Goal: Ask a question: Seek information or help from site administrators or community

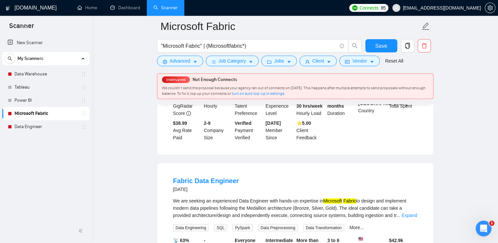
scroll to position [819, 0]
click at [130, 5] on link "Dashboard" at bounding box center [125, 8] width 30 height 6
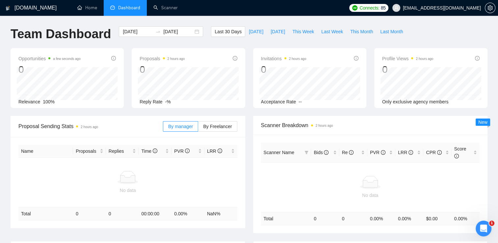
click at [484, 11] on span "[EMAIL_ADDRESS][DOMAIN_NAME]" at bounding box center [437, 7] width 97 height 21
click at [161, 8] on link "Scanner" at bounding box center [165, 8] width 24 height 6
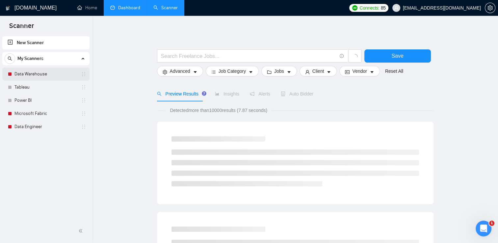
click at [65, 71] on link "Data Warehouse" at bounding box center [45, 74] width 63 height 13
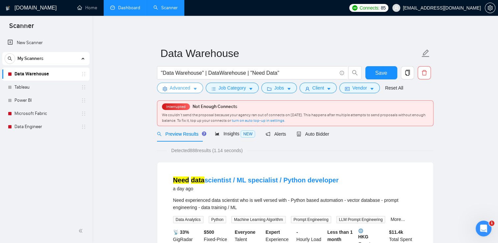
click at [191, 87] on button "Advanced" at bounding box center [180, 88] width 46 height 11
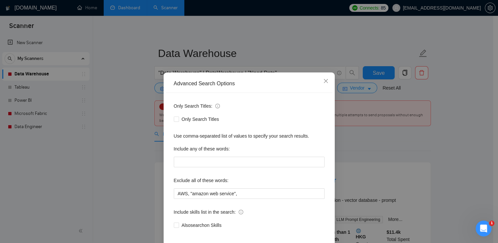
scroll to position [31, 0]
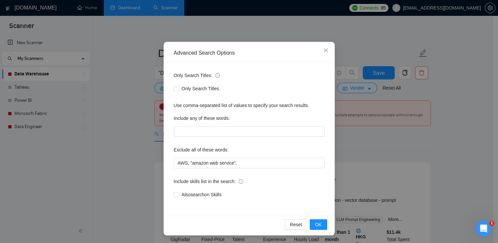
click at [129, 133] on div "Advanced Search Options Only Search Titles: Only Search Titles Use comma-separa…" at bounding box center [249, 121] width 498 height 243
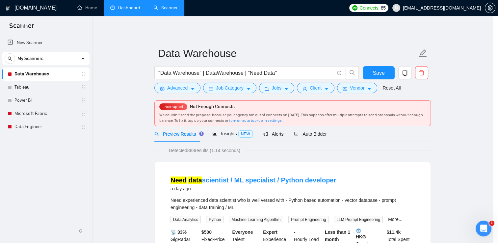
scroll to position [0, 0]
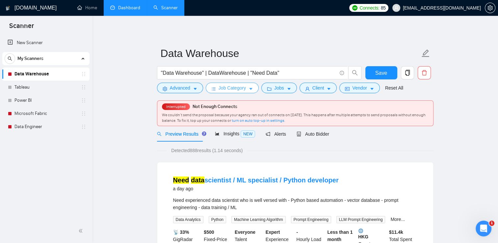
click at [234, 90] on span "Job Category" at bounding box center [232, 87] width 27 height 7
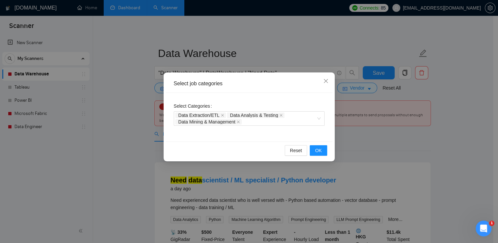
click at [447, 140] on div "Select job categories Select Categories Data Extraction/ETL Data Analysis & Tes…" at bounding box center [249, 121] width 498 height 243
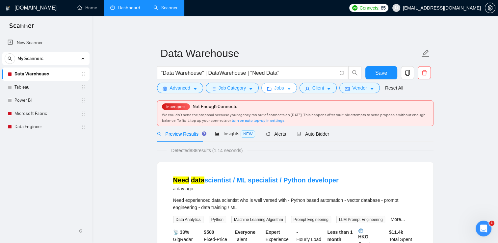
click at [278, 84] on span "Jobs" at bounding box center [279, 87] width 10 height 7
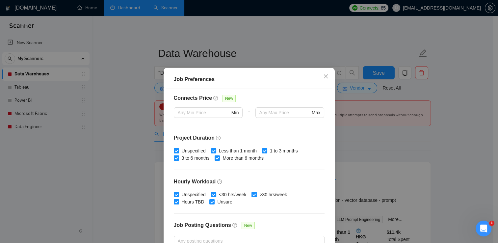
scroll to position [201, 0]
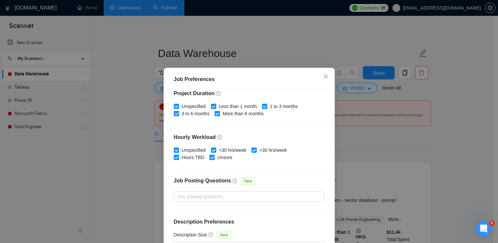
click at [468, 143] on div "Job Preferences Budget Project Type All Fixed Price Hourly Rate Fixed Price Bud…" at bounding box center [249, 121] width 498 height 243
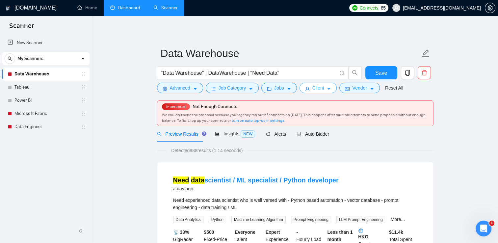
click at [328, 90] on icon "caret-down" at bounding box center [329, 89] width 5 height 5
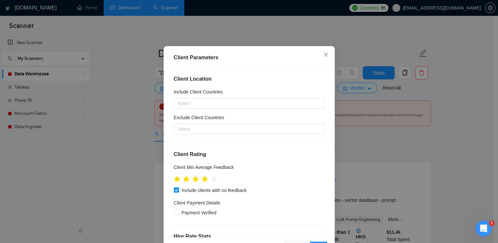
scroll to position [45, 0]
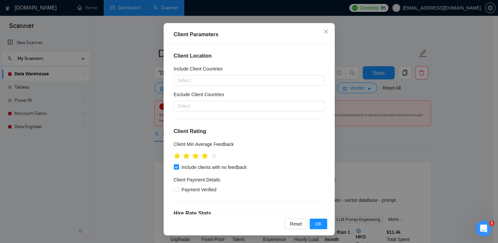
click at [454, 141] on div "Client Parameters Client Location Include Client Countries Select Exclude Clien…" at bounding box center [249, 121] width 498 height 243
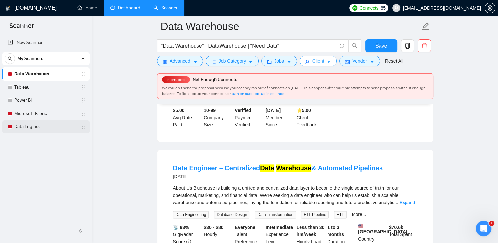
scroll to position [791, 0]
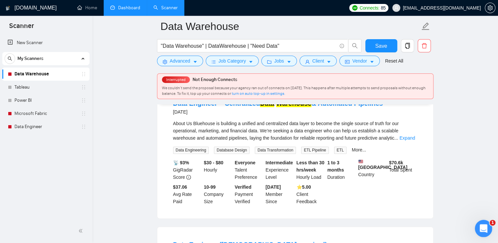
click at [477, 226] on div "Open Intercom Messenger" at bounding box center [483, 228] width 22 height 22
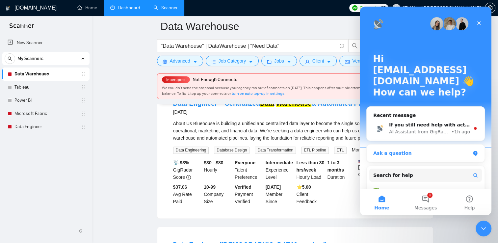
click at [401, 150] on div "Ask a question" at bounding box center [422, 153] width 97 height 7
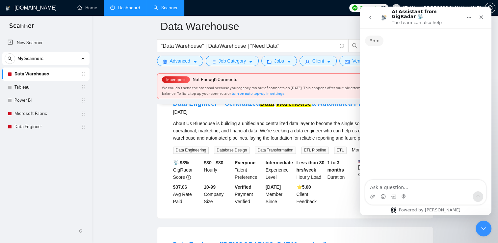
click at [398, 185] on textarea "Ask a question…" at bounding box center [426, 185] width 121 height 11
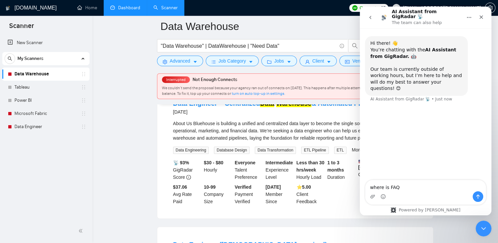
type textarea "where is FAQ?"
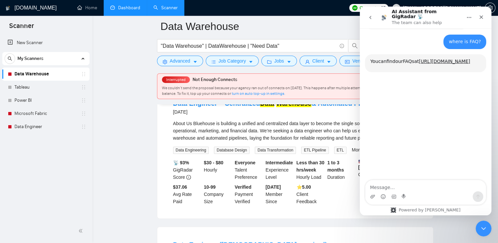
scroll to position [68, 0]
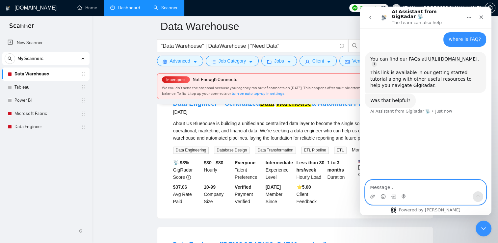
click at [420, 184] on textarea "Message…" at bounding box center [426, 185] width 121 height 11
type textarea "no"
type textarea "for my profile"
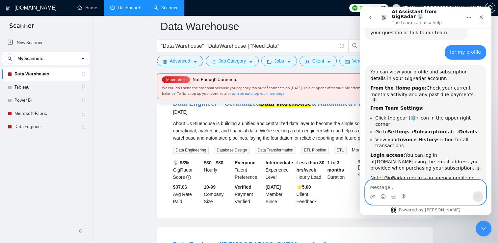
scroll to position [212, 0]
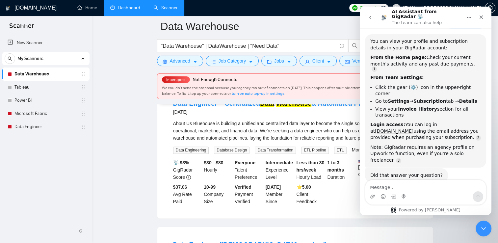
click at [143, 131] on main "Data Warehouse "Data Warehouse" | DataWarehouse | "Need Data" Save Advanced Job…" at bounding box center [295, 33] width 385 height 1595
click at [471, 18] on button "Home" at bounding box center [469, 17] width 13 height 13
click at [470, 15] on icon "Home" at bounding box center [469, 17] width 5 height 5
click at [488, 229] on div "Close Intercom Messenger" at bounding box center [483, 228] width 16 height 16
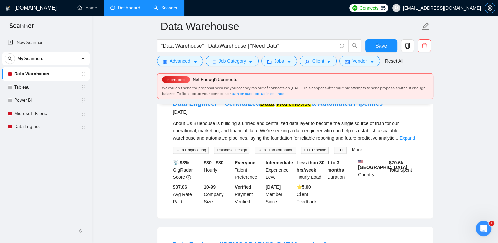
click at [487, 10] on span "setting" at bounding box center [491, 7] width 10 height 5
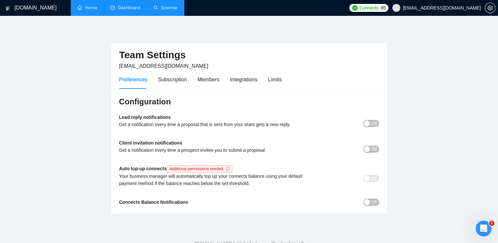
click at [97, 8] on link "Home" at bounding box center [87, 8] width 20 height 6
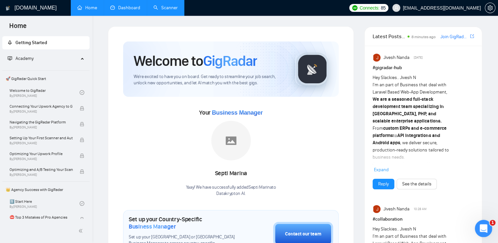
click at [487, 231] on div "Open Intercom Messenger" at bounding box center [483, 228] width 22 height 22
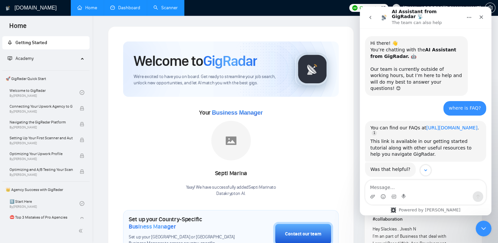
click at [436, 125] on link "[URL][DOMAIN_NAME]" at bounding box center [452, 127] width 51 height 5
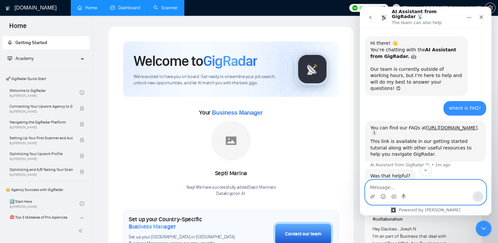
click at [441, 188] on textarea "Message…" at bounding box center [426, 185] width 121 height 11
type textarea "where is library"
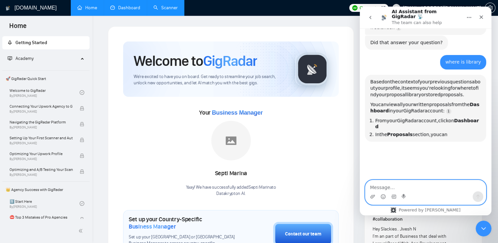
scroll to position [368, 0]
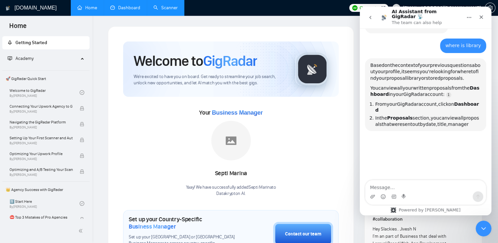
click at [126, 10] on link "Dashboard" at bounding box center [125, 8] width 30 height 6
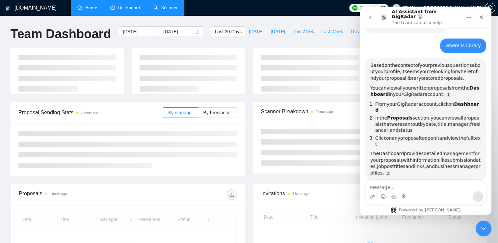
click at [159, 9] on link "Scanner" at bounding box center [165, 8] width 24 height 6
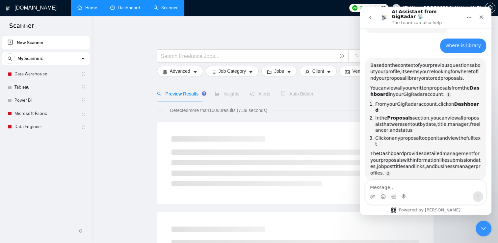
drag, startPoint x: 385, startPoint y: 87, endPoint x: 471, endPoint y: 92, distance: 85.8
click at [471, 101] on ol "From your GigRadar account, click on Dashboard In the Proposals section, you ca…" at bounding box center [426, 124] width 111 height 46
click at [467, 115] on li "In the Proposals section, you can view all proposals that were sent out by date…" at bounding box center [429, 124] width 106 height 18
click at [96, 10] on link "Home" at bounding box center [87, 8] width 20 height 6
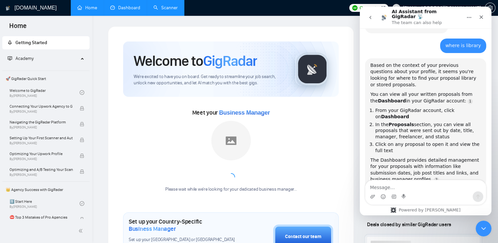
scroll to position [375, 0]
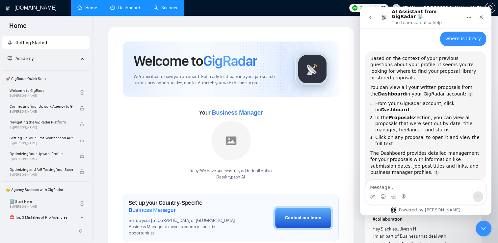
click at [116, 8] on link "Dashboard" at bounding box center [125, 8] width 30 height 6
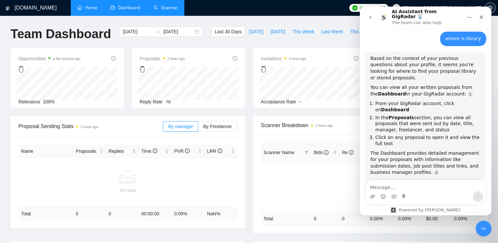
click at [159, 7] on link "Scanner" at bounding box center [165, 8] width 24 height 6
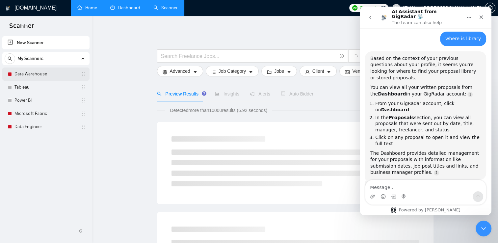
click at [55, 71] on link "Data Warehouse" at bounding box center [45, 74] width 63 height 13
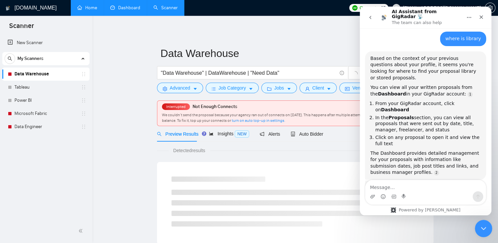
click at [483, 228] on icon "Close Intercom Messenger" at bounding box center [483, 228] width 8 height 8
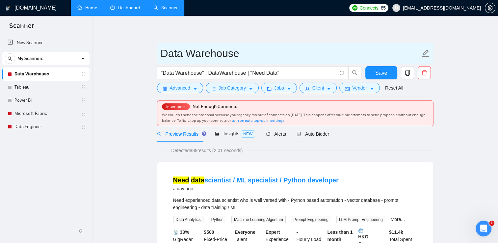
click at [428, 55] on icon "edit" at bounding box center [426, 53] width 9 height 9
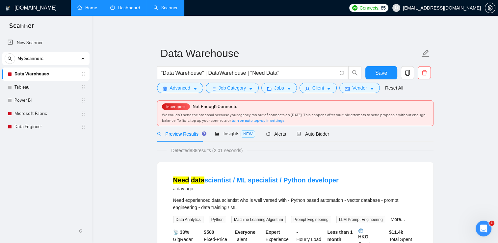
click at [433, 80] on form "Data Warehouse "Data Warehouse" | DataWarehouse | "Need Data" Save Advanced Job…" at bounding box center [295, 70] width 277 height 54
click at [22, 7] on h1 "[DOMAIN_NAME]" at bounding box center [35, 8] width 42 height 16
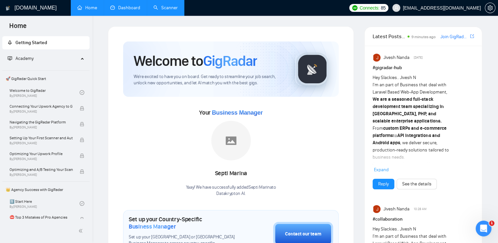
click at [455, 8] on span "[EMAIL_ADDRESS][DOMAIN_NAME]" at bounding box center [442, 8] width 78 height 0
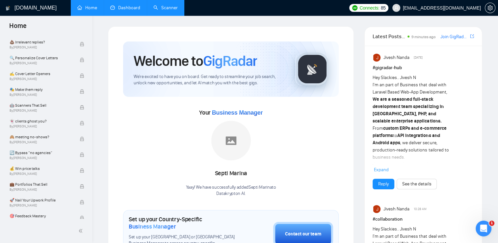
scroll to position [482, 0]
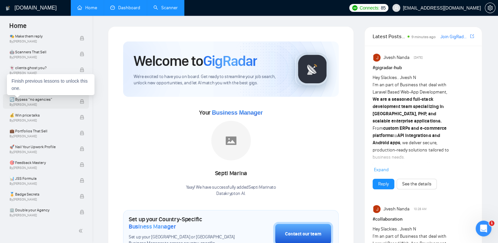
click at [33, 99] on span "🔄 Bypass “no agencies”" at bounding box center [41, 99] width 63 height 7
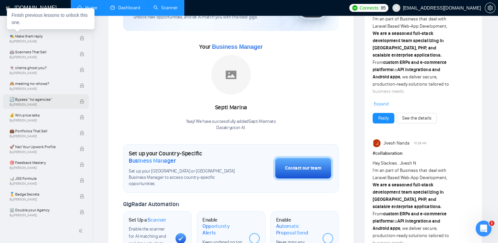
scroll to position [416, 0]
